Goal: Check status

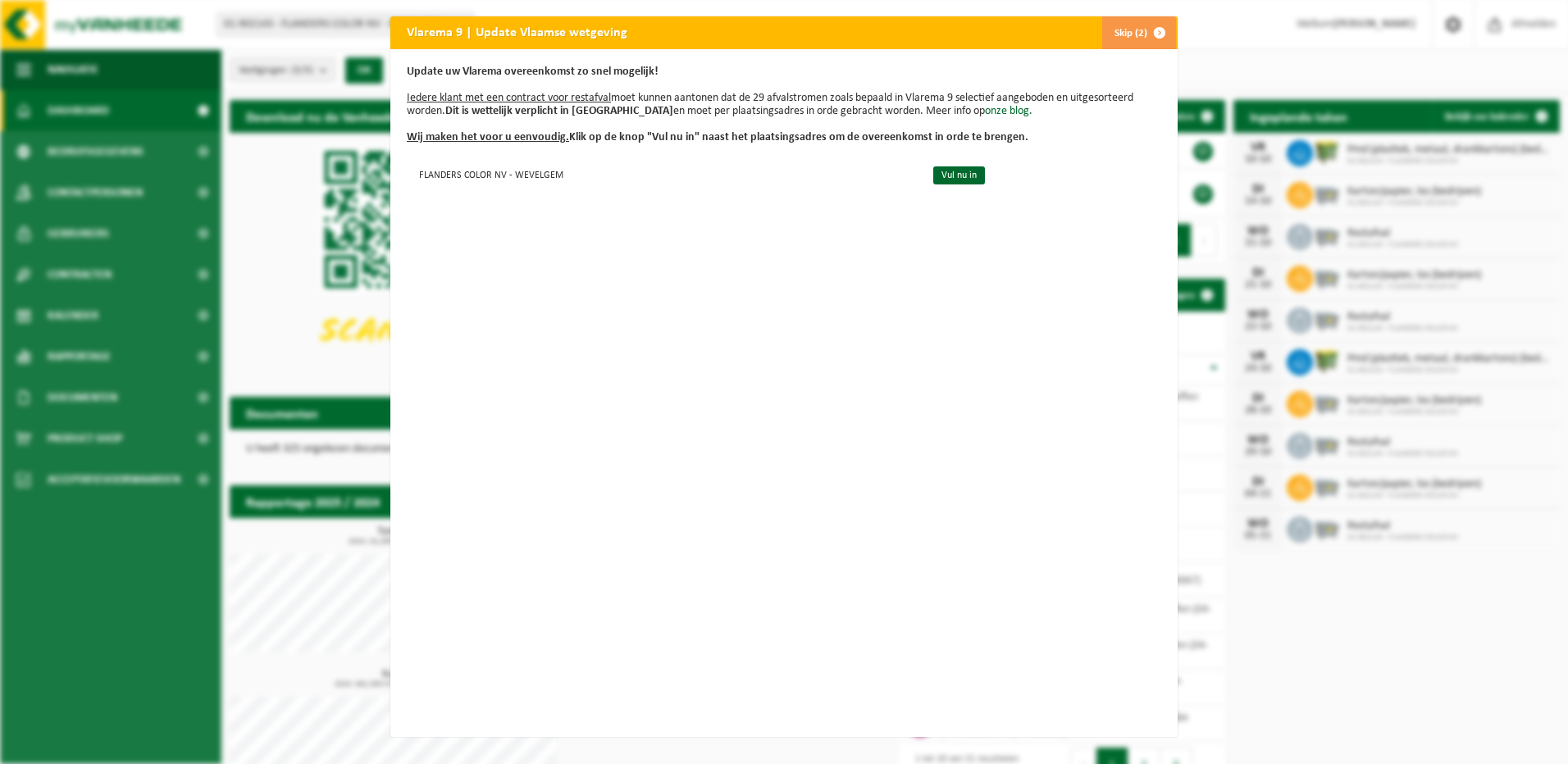
click at [1158, 31] on span "button" at bounding box center [1159, 33] width 33 height 33
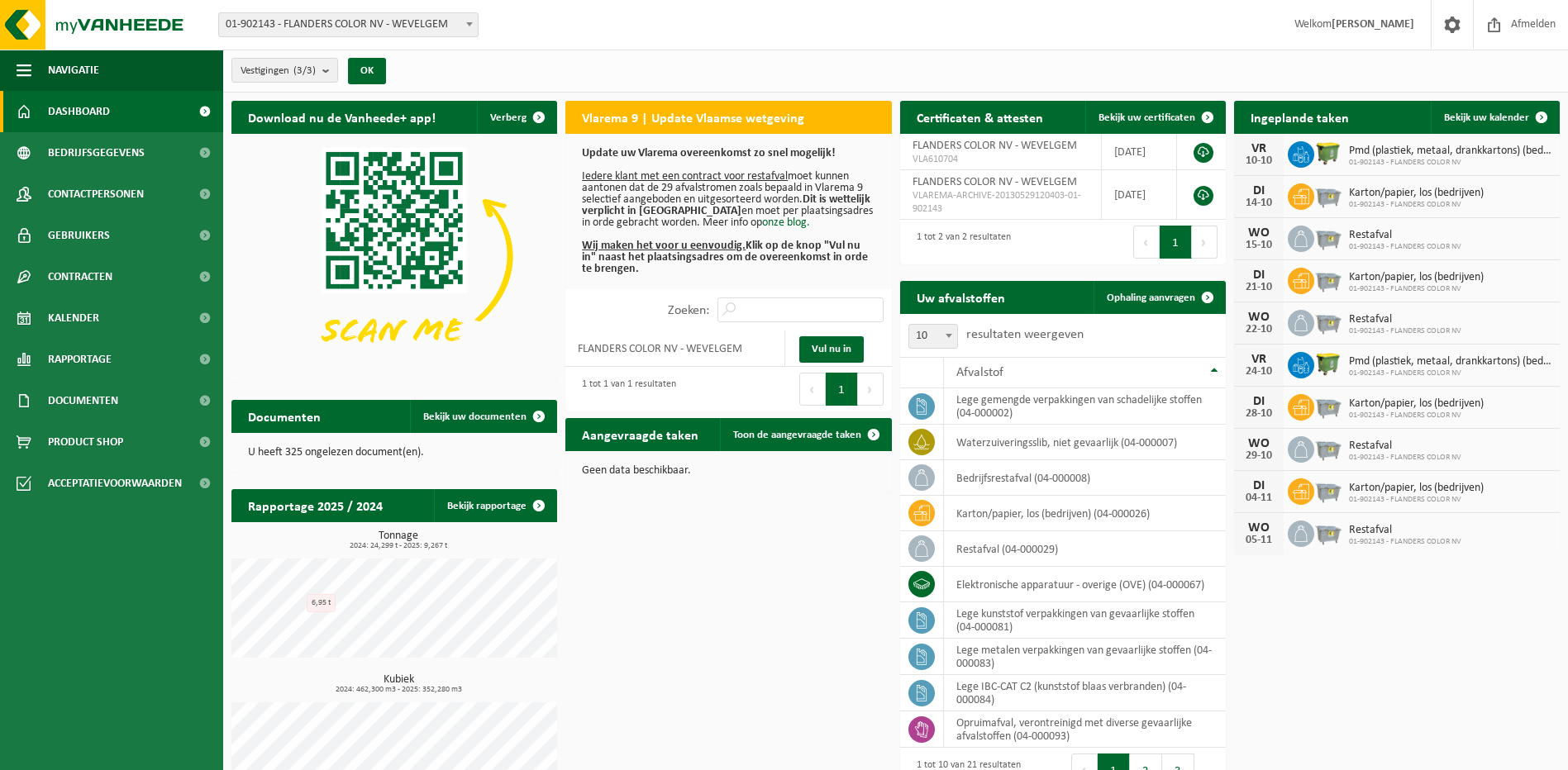
scroll to position [64, 0]
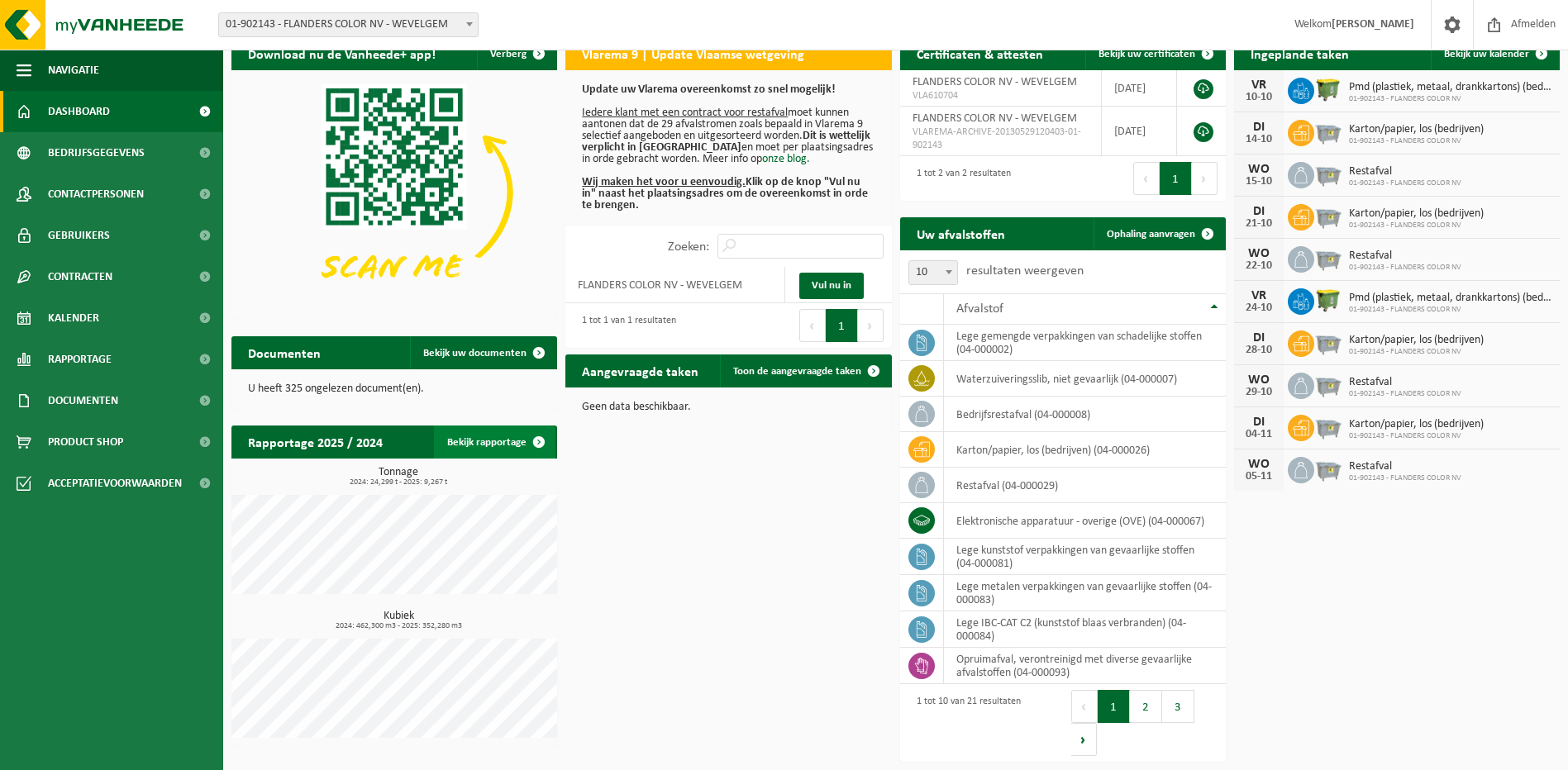
click at [487, 448] on link "Bekijk rapportage" at bounding box center [494, 442] width 121 height 33
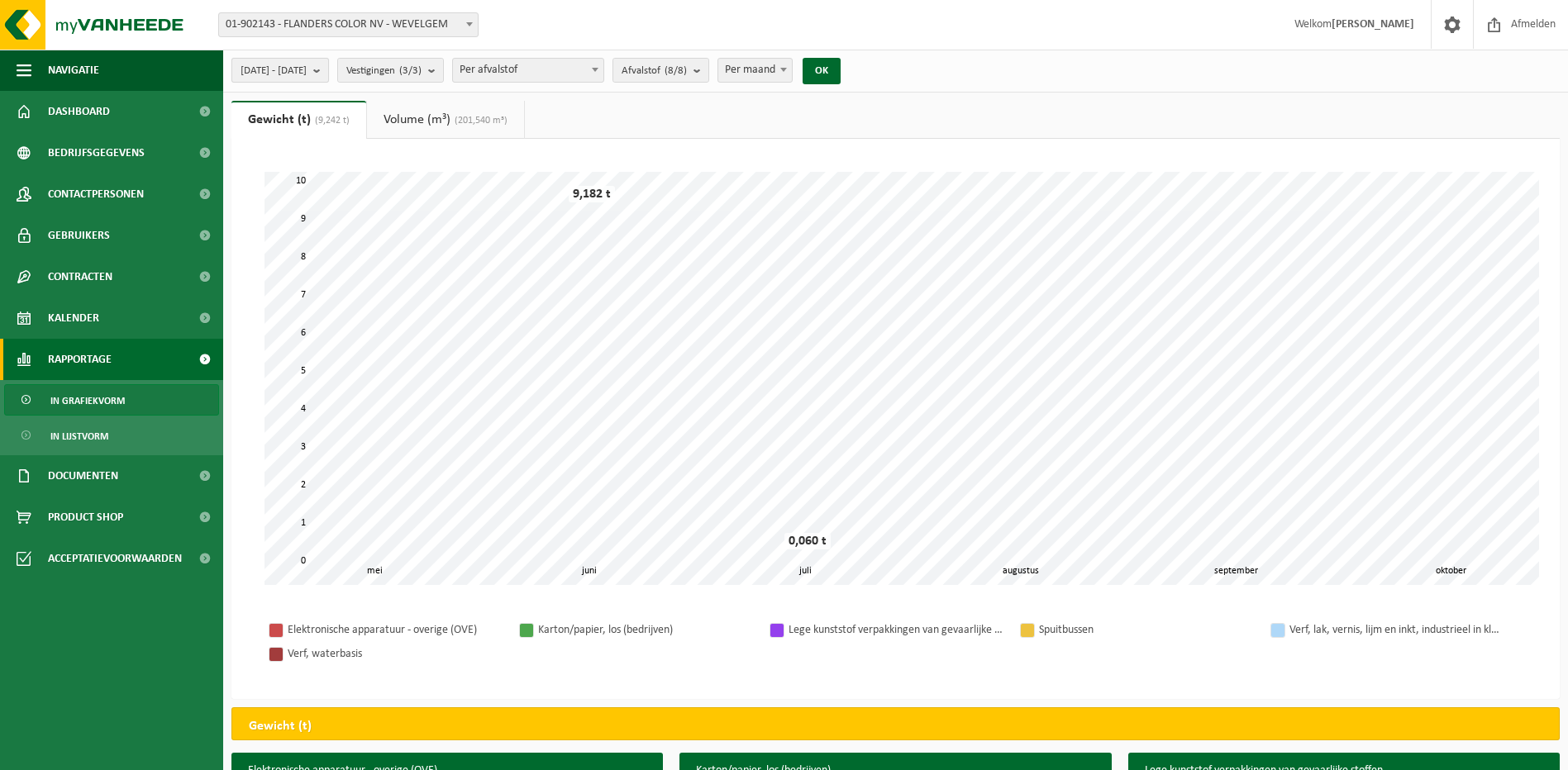
click at [328, 73] on b "submit" at bounding box center [321, 70] width 15 height 24
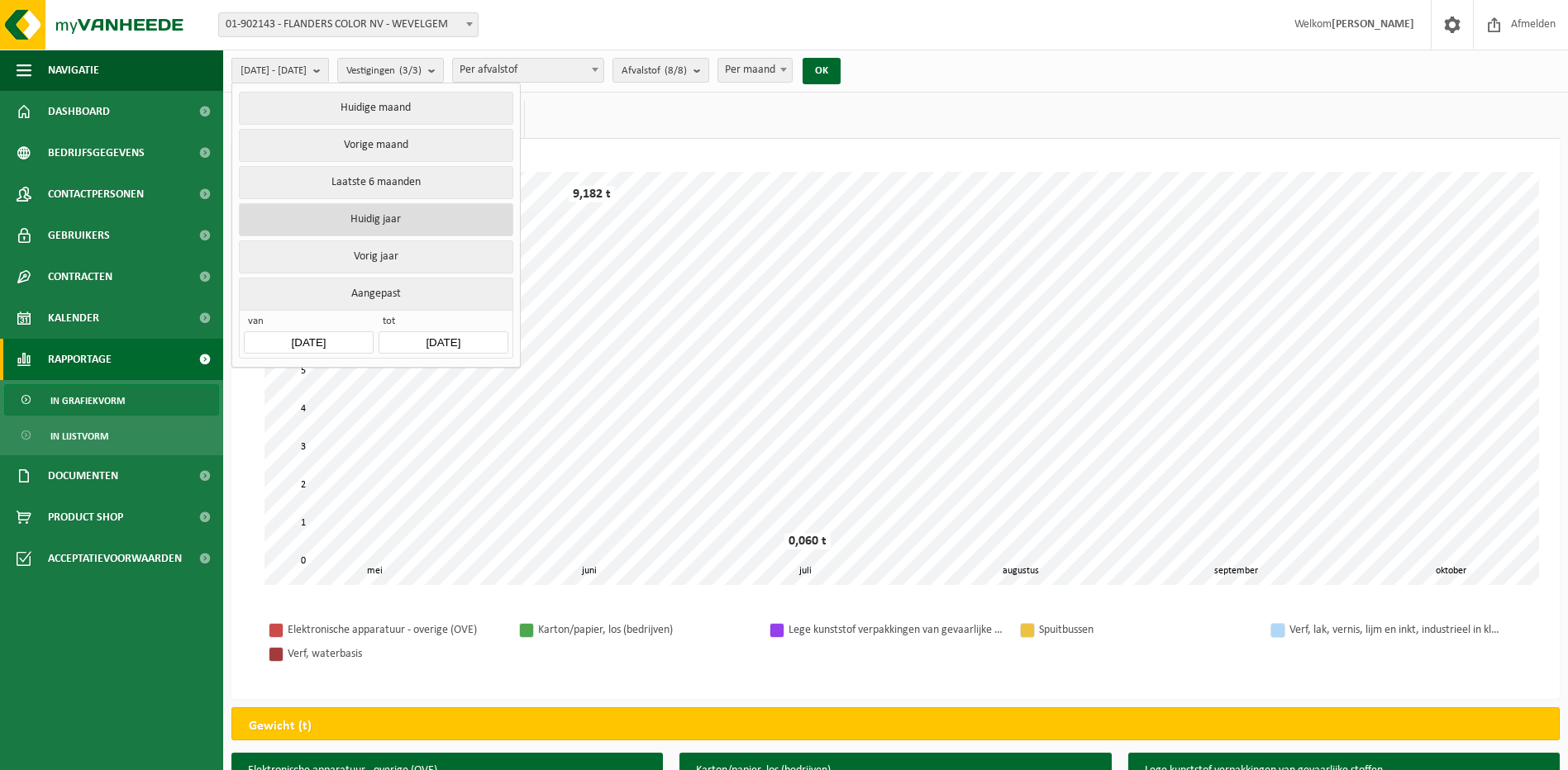
click at [355, 209] on button "Huidig jaar" at bounding box center [375, 219] width 274 height 33
